Goal: Task Accomplishment & Management: Use online tool/utility

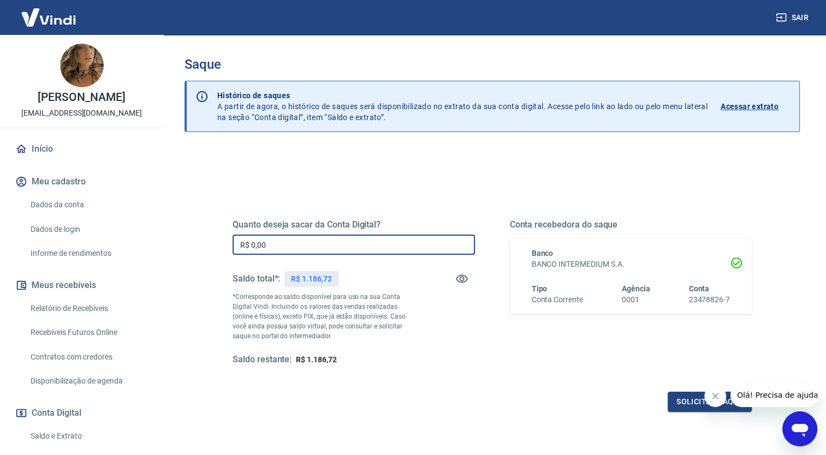
click at [338, 251] on input "R$ 0,00" at bounding box center [354, 245] width 242 height 20
type input "R$ 1.186,72"
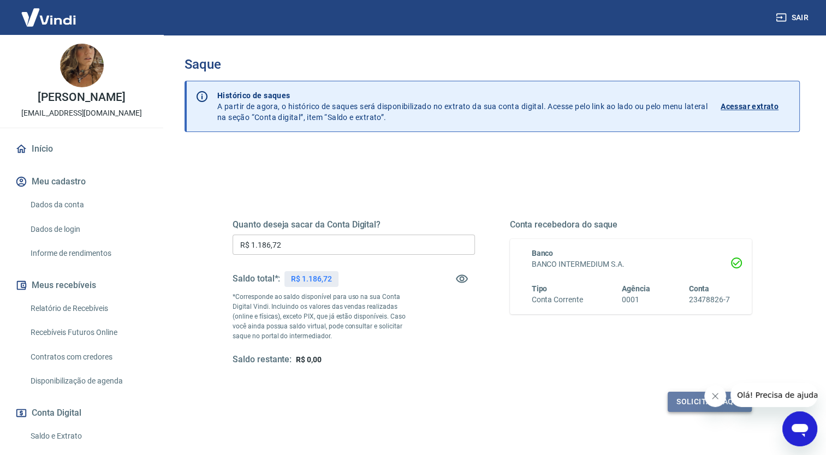
drag, startPoint x: 682, startPoint y: 395, endPoint x: 676, endPoint y: 402, distance: 9.3
drag, startPoint x: 676, startPoint y: 402, endPoint x: 511, endPoint y: 420, distance: 165.3
click at [511, 420] on div "Quanto deseja sacar da Conta Digital? R$ 1.186,72 ​ Saldo total*: R$ 1.186,72 *…" at bounding box center [493, 298] width 546 height 254
click at [692, 400] on button "Solicitar saque" at bounding box center [710, 402] width 84 height 20
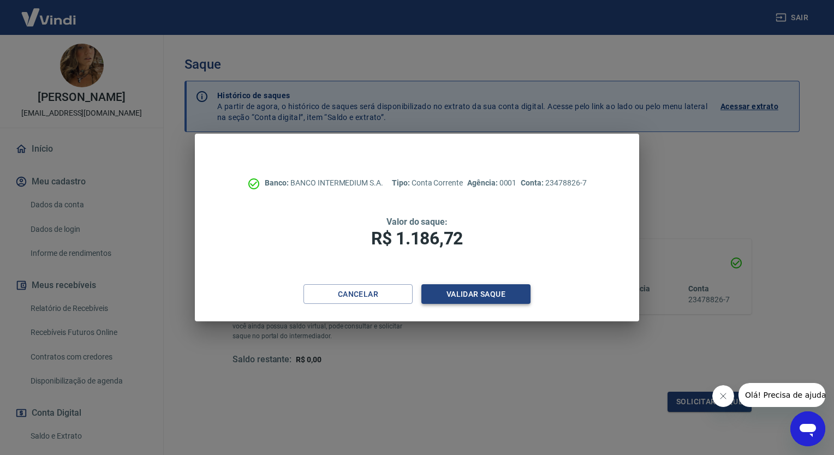
click at [489, 289] on button "Validar saque" at bounding box center [476, 295] width 109 height 20
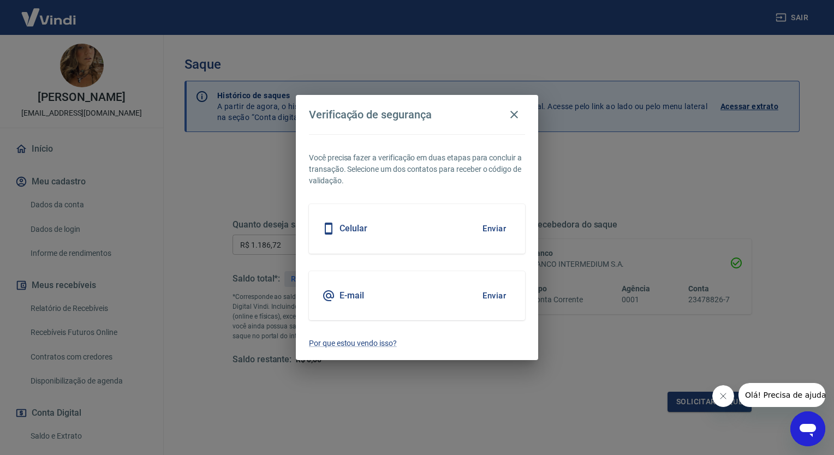
click at [495, 294] on button "Enviar" at bounding box center [494, 296] width 35 height 23
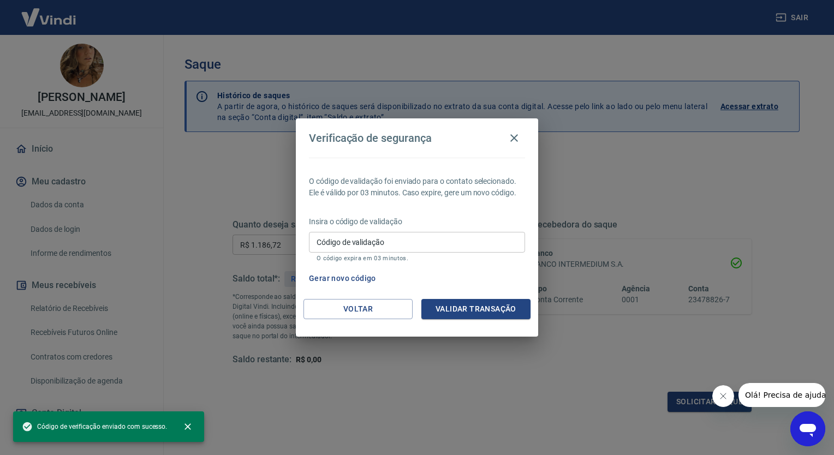
drag, startPoint x: 726, startPoint y: 392, endPoint x: 721, endPoint y: 398, distance: 7.4
click at [411, 240] on input "Código de validação" at bounding box center [417, 242] width 216 height 20
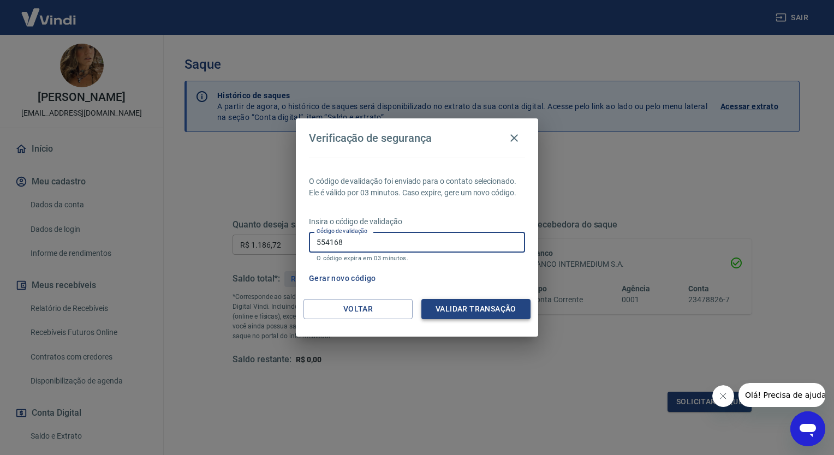
type input "554168"
click at [457, 315] on button "Validar transação" at bounding box center [476, 309] width 109 height 20
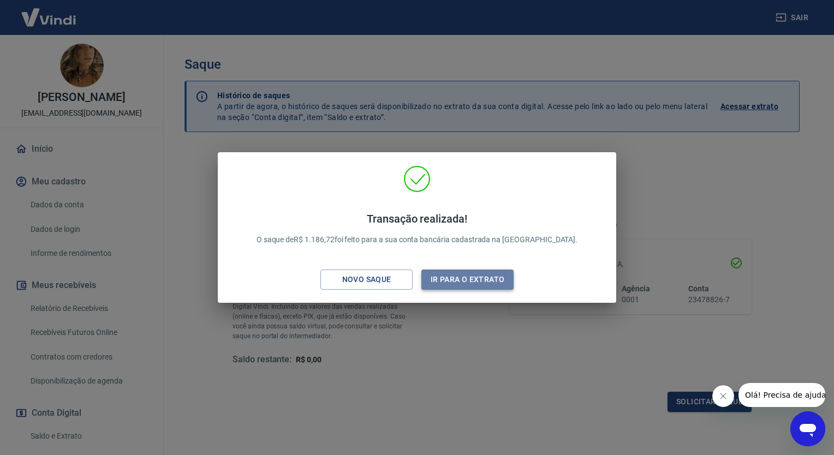
click at [454, 280] on button "Ir para o extrato" at bounding box center [468, 280] width 92 height 20
